Goal: Information Seeking & Learning: Learn about a topic

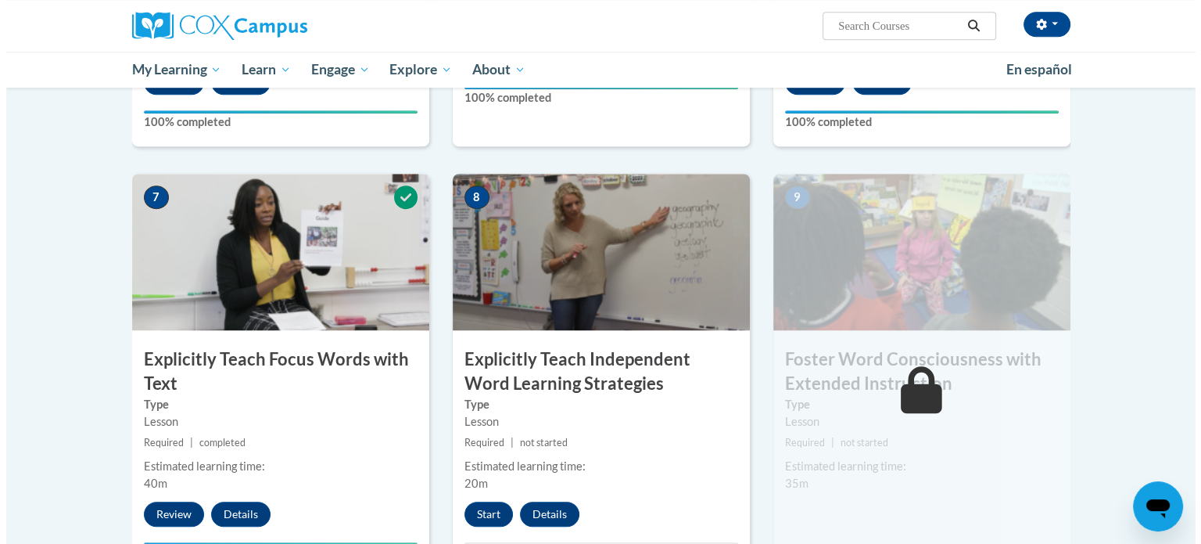
scroll to position [1307, 0]
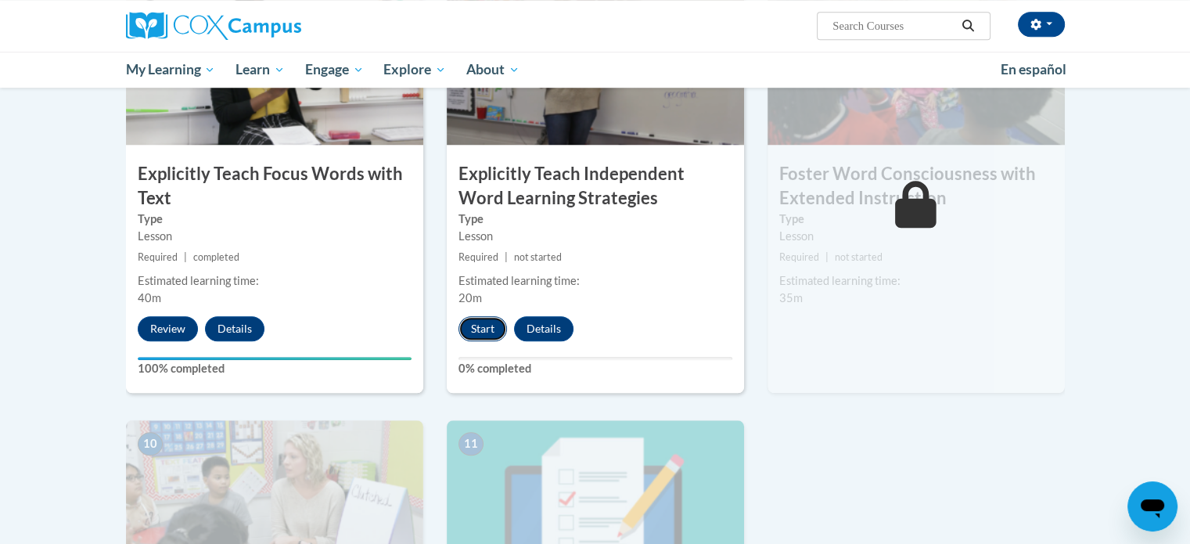
click at [481, 323] on button "Start" at bounding box center [482, 328] width 48 height 25
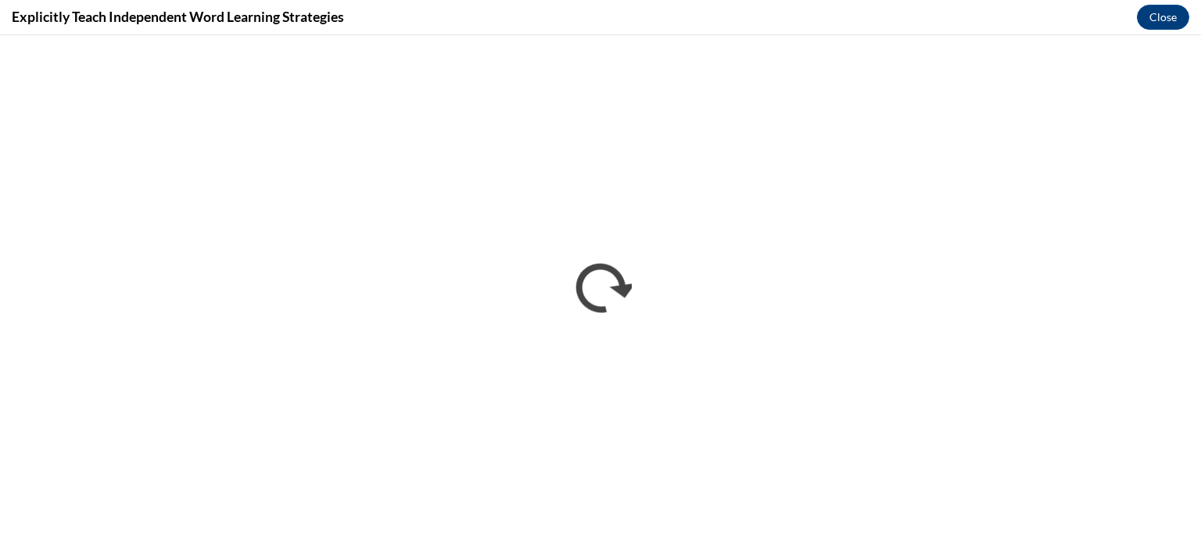
scroll to position [0, 0]
